Goal: Find specific page/section: Find specific page/section

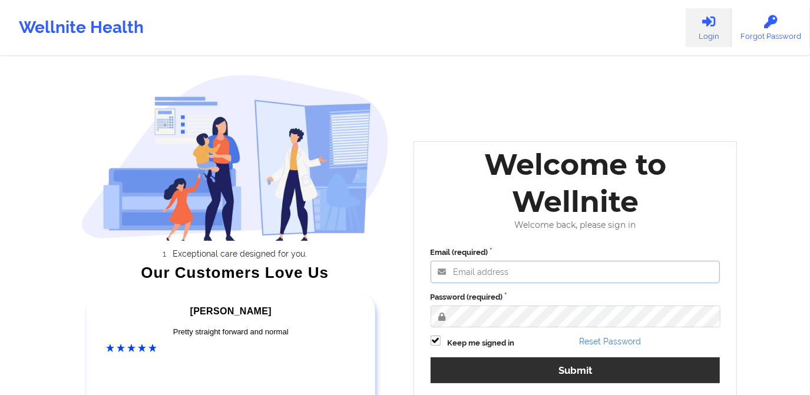
type input "[PERSON_NAME][EMAIL_ADDRESS][DOMAIN_NAME]"
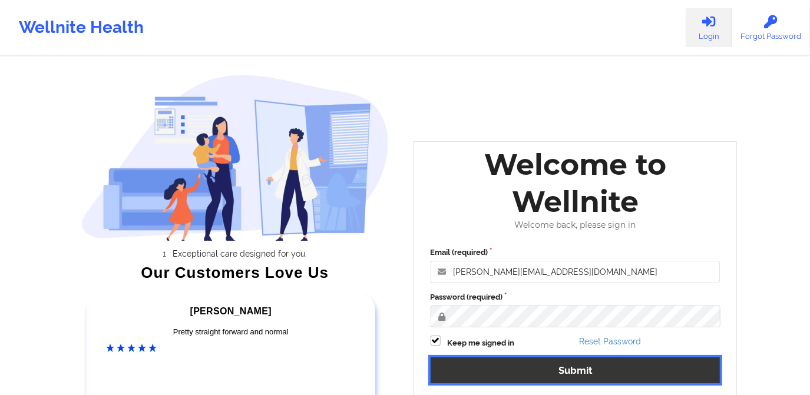
click at [556, 377] on button "Submit" at bounding box center [576, 370] width 290 height 25
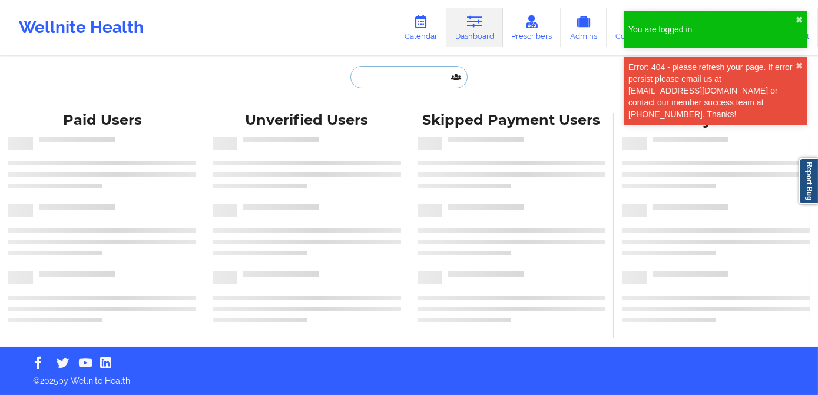
click at [391, 77] on input "text" at bounding box center [409, 77] width 117 height 22
paste input "[EMAIL_ADDRESS][DOMAIN_NAME]"
type input "[EMAIL_ADDRESS][DOMAIN_NAME]"
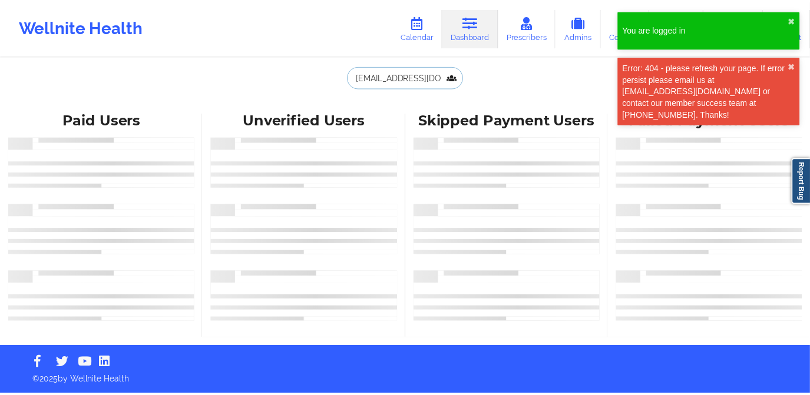
scroll to position [0, 5]
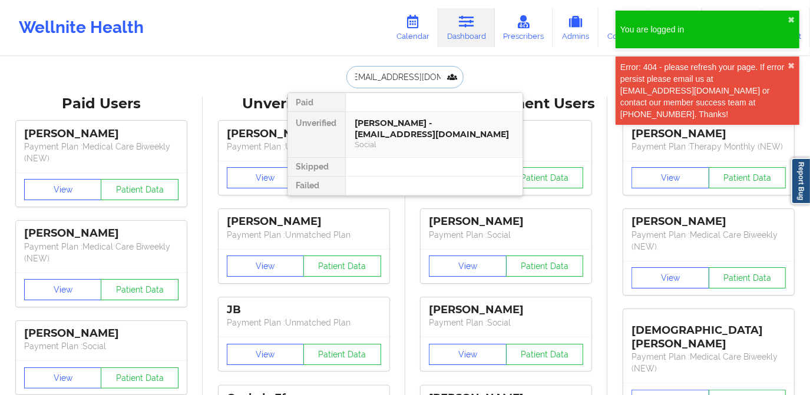
click at [387, 128] on div "[PERSON_NAME] - [EMAIL_ADDRESS][DOMAIN_NAME]" at bounding box center [434, 129] width 158 height 22
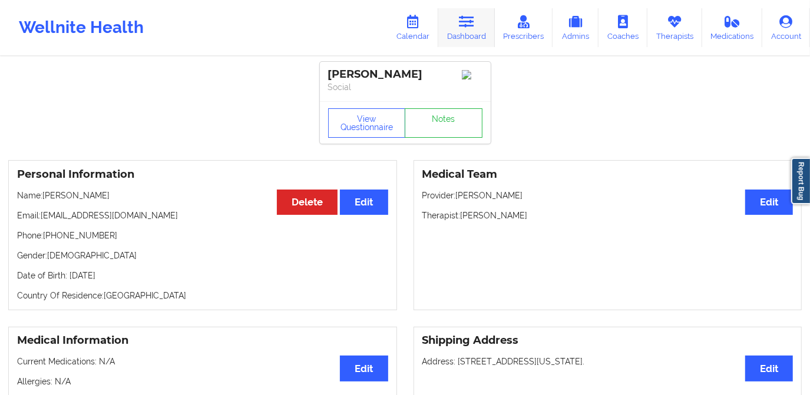
click at [456, 15] on link "Dashboard" at bounding box center [466, 27] width 57 height 39
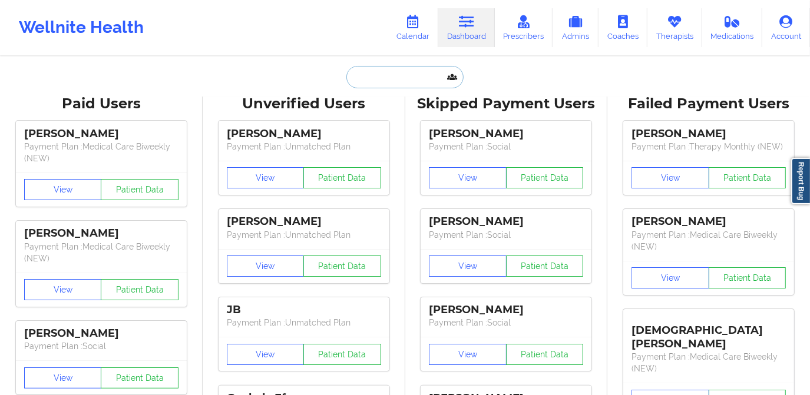
click at [397, 82] on input "text" at bounding box center [404, 77] width 117 height 22
paste input "[EMAIL_ADDRESS][DOMAIN_NAME]"
type input "[EMAIL_ADDRESS][DOMAIN_NAME]"
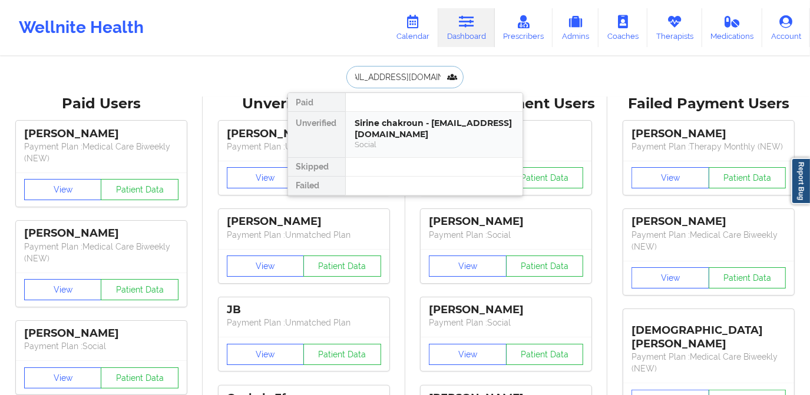
click at [399, 134] on div "Sirine chakroun - [EMAIL_ADDRESS][DOMAIN_NAME]" at bounding box center [434, 129] width 158 height 22
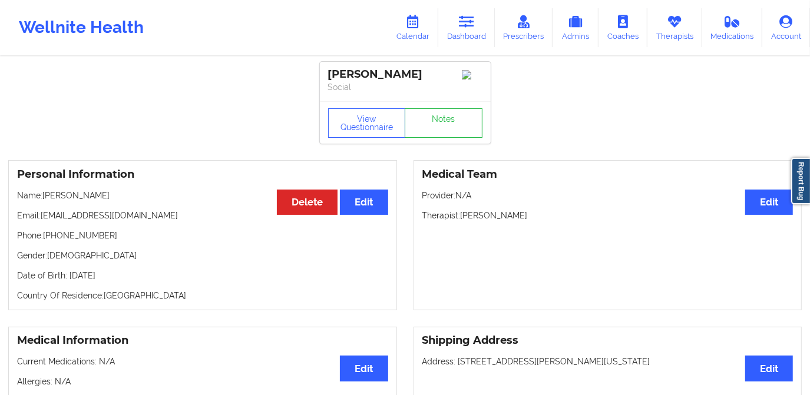
drag, startPoint x: 463, startPoint y: 219, endPoint x: 537, endPoint y: 219, distance: 74.8
click at [537, 219] on p "Therapist: [PERSON_NAME]" at bounding box center [607, 216] width 371 height 12
copy p "[PERSON_NAME]"
click at [552, 260] on div "Medical Team Edit Provider: N/A Therapist: [PERSON_NAME]" at bounding box center [608, 235] width 389 height 150
drag, startPoint x: 422, startPoint y: 74, endPoint x: 324, endPoint y: 77, distance: 97.8
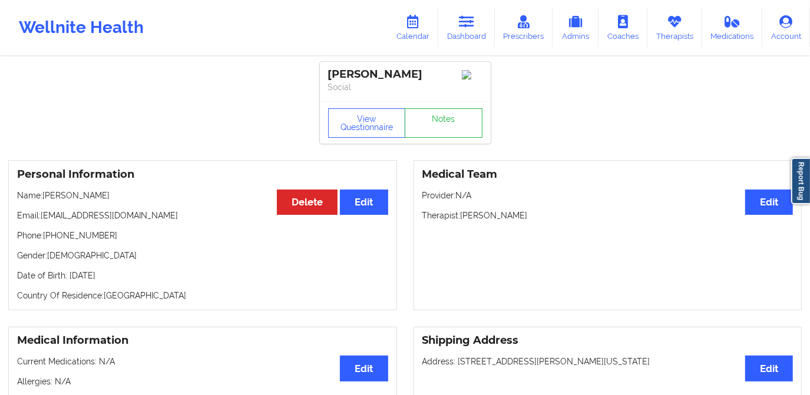
click at [324, 77] on div "[PERSON_NAME] Social" at bounding box center [405, 81] width 171 height 39
copy div "[PERSON_NAME]"
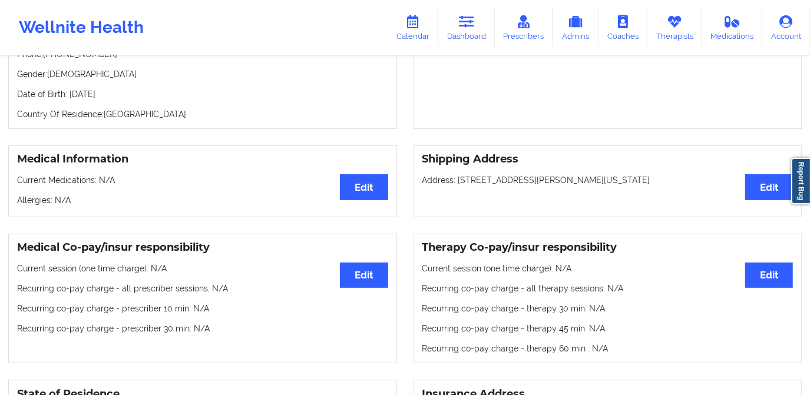
scroll to position [160, 0]
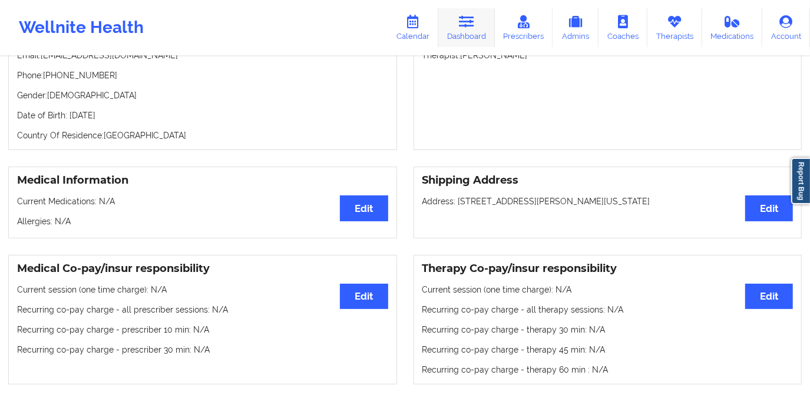
click at [467, 31] on link "Dashboard" at bounding box center [466, 27] width 57 height 39
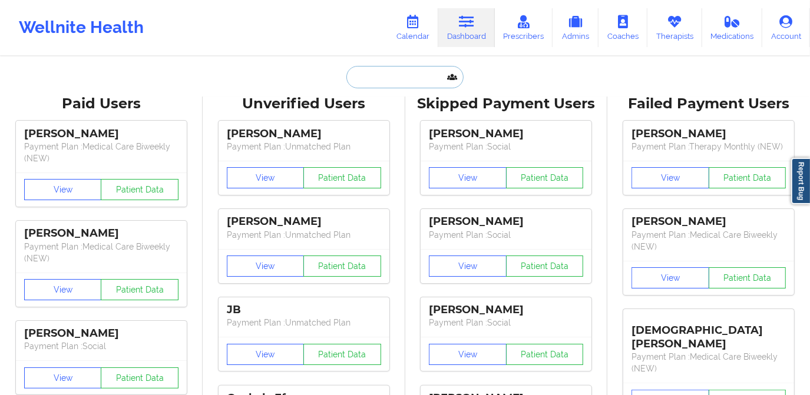
click at [422, 84] on input "text" at bounding box center [404, 77] width 117 height 22
paste input "[EMAIL_ADDRESS][DOMAIN_NAME]"
type input "[EMAIL_ADDRESS][DOMAIN_NAME]"
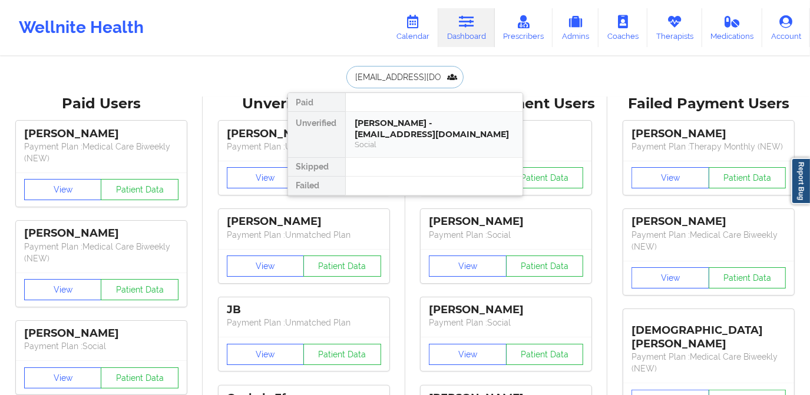
click at [423, 115] on div "[PERSON_NAME] - [EMAIL_ADDRESS][DOMAIN_NAME] Social" at bounding box center [434, 134] width 177 height 45
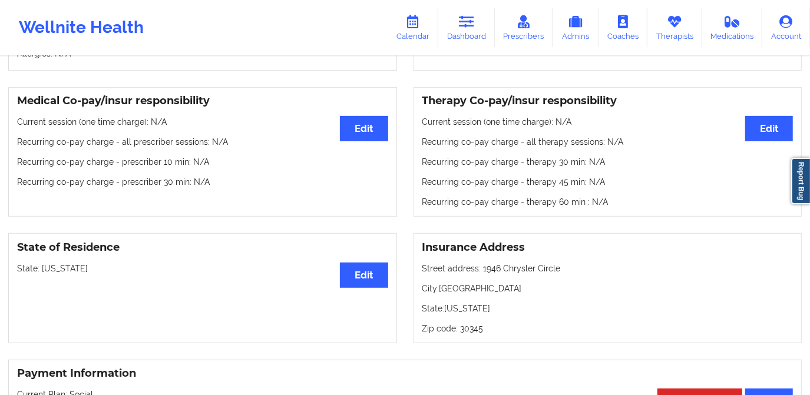
scroll to position [375, 0]
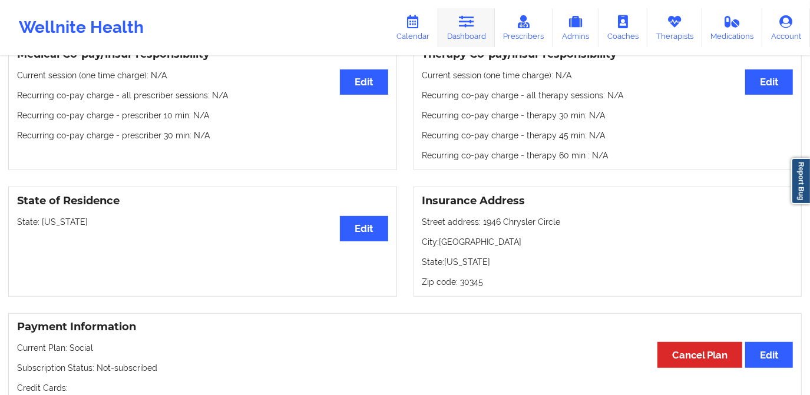
click at [469, 24] on icon at bounding box center [466, 21] width 15 height 13
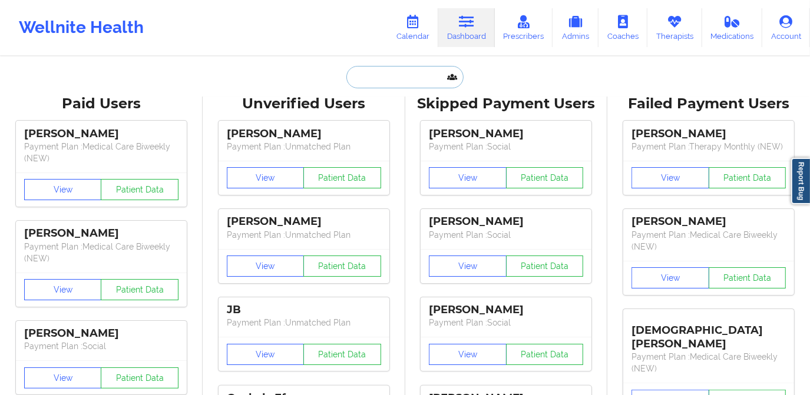
click at [406, 82] on input "text" at bounding box center [404, 77] width 117 height 22
paste input "[EMAIL_ADDRESS][DOMAIN_NAME]"
type input "[EMAIL_ADDRESS][DOMAIN_NAME]"
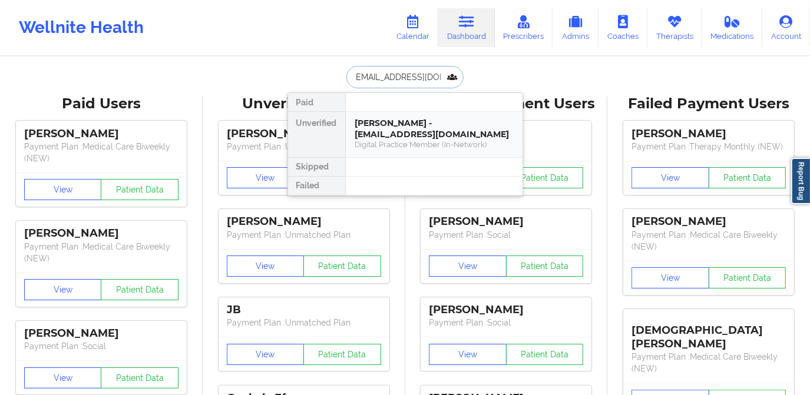
click at [443, 127] on div "[PERSON_NAME] - [EMAIL_ADDRESS][DOMAIN_NAME]" at bounding box center [434, 129] width 158 height 22
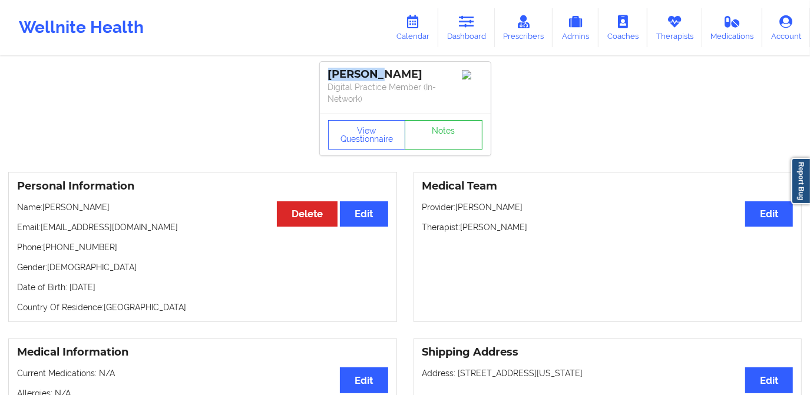
drag, startPoint x: 372, startPoint y: 74, endPoint x: 318, endPoint y: 74, distance: 54.2
copy div "[PERSON_NAME]"
drag, startPoint x: 427, startPoint y: 75, endPoint x: 380, endPoint y: 77, distance: 47.2
click at [380, 77] on div "[PERSON_NAME]" at bounding box center [405, 75] width 154 height 14
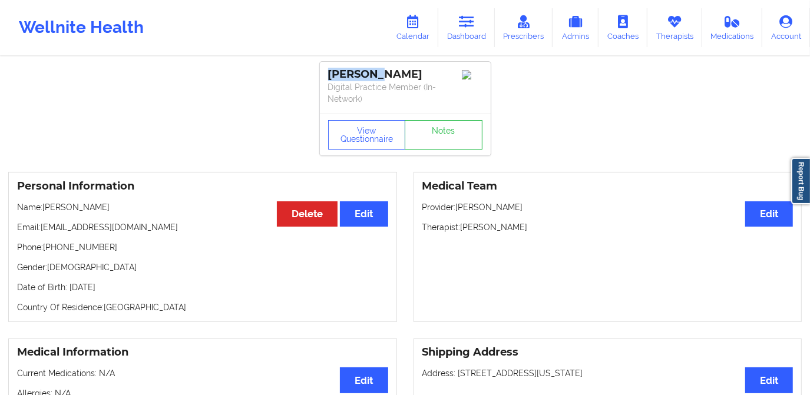
copy div "[PERSON_NAME]"
